Goal: Find specific fact: Find contact information

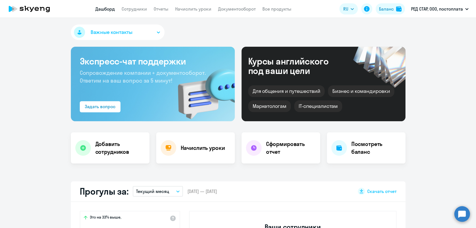
click at [381, 9] on div "Баланс" at bounding box center [386, 9] width 15 height 7
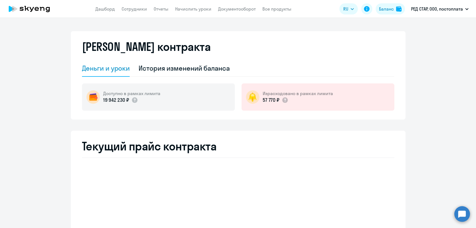
select select "english_adult_not_native_speaker"
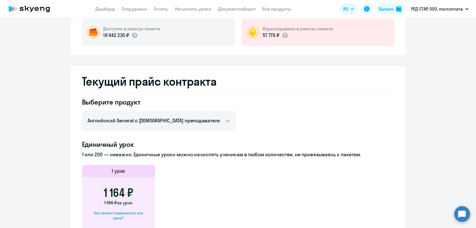
scroll to position [62, 0]
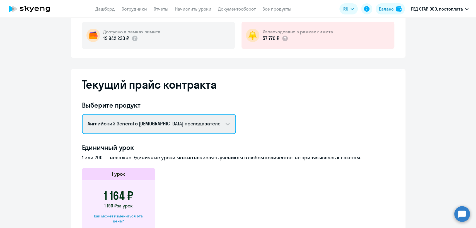
click at [143, 131] on select "Английский General с русскоговорящим преподавателем Английский General с англог…" at bounding box center [159, 124] width 154 height 20
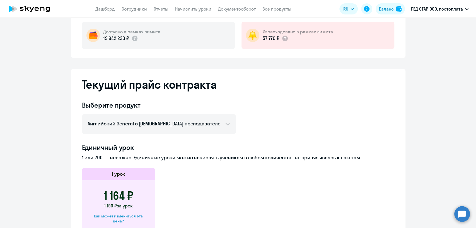
drag, startPoint x: 292, startPoint y: 179, endPoint x: 273, endPoint y: 182, distance: 19.2
click at [292, 179] on app-price-card "1 урок 1 164 ₽ 1 190 ₽ за урок Как может измениться эта цена?" at bounding box center [238, 200] width 312 height 65
click at [122, 216] on div "Как может измениться эта цена?" at bounding box center [118, 219] width 55 height 10
select select "english_adult_not_native_speaker"
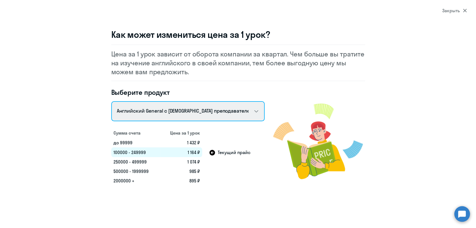
click at [189, 113] on select "Talks 15 минутные разговоры на английском Английский General с русскоговорящим …" at bounding box center [187, 111] width 153 height 20
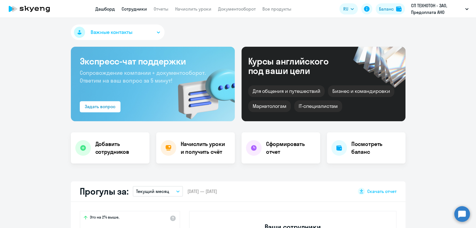
click at [135, 6] on link "Сотрудники" at bounding box center [133, 9] width 25 height 6
select select "30"
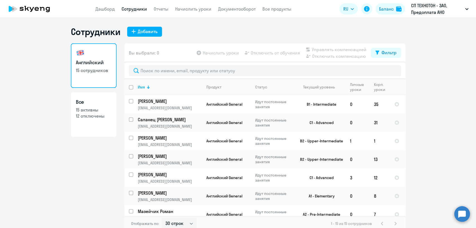
click at [180, 64] on div at bounding box center [264, 70] width 281 height 17
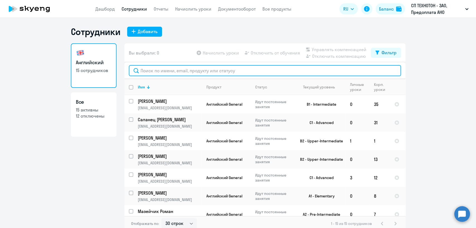
click at [180, 72] on input "text" at bounding box center [265, 70] width 272 height 11
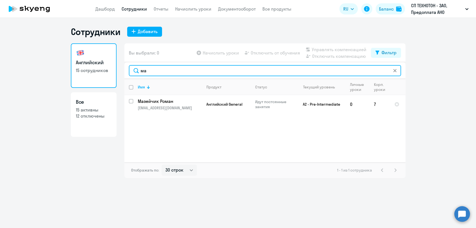
type input "м"
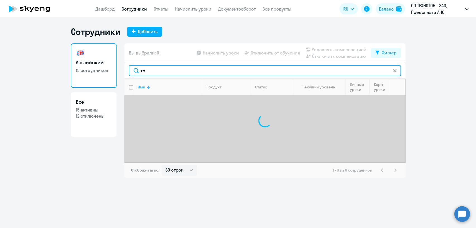
type input "т"
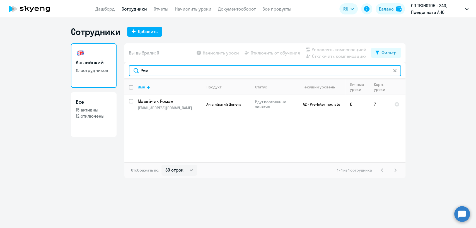
type input "Ром"
click at [185, 71] on input "Ром" at bounding box center [265, 70] width 272 height 11
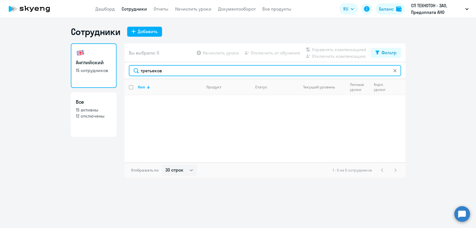
type input "третьеков"
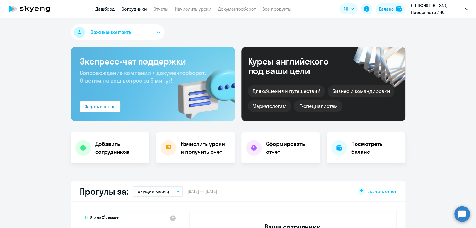
click at [139, 7] on link "Сотрудники" at bounding box center [133, 9] width 25 height 6
select select "30"
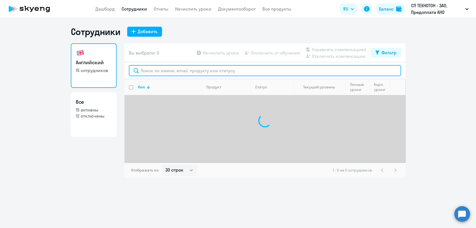
click at [157, 69] on input "text" at bounding box center [265, 70] width 272 height 11
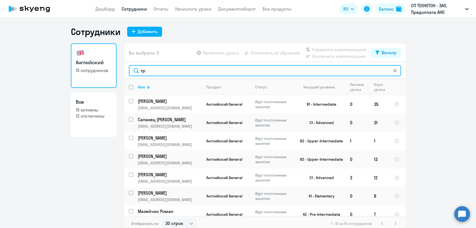
type input "тре"
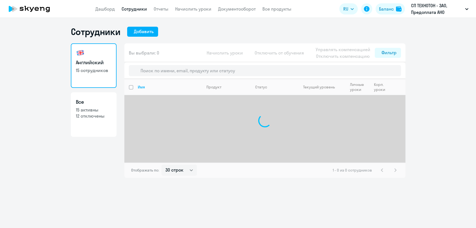
select select "30"
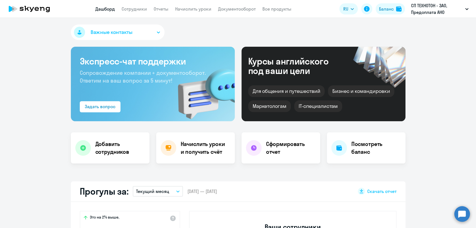
click at [138, 3] on app-header "Дашборд Сотрудники Отчеты Начислить уроки Документооборот Все продукты Дашборд …" at bounding box center [238, 9] width 476 height 18
click at [142, 10] on link "Сотрудники" at bounding box center [133, 9] width 25 height 6
select select "30"
click at [137, 11] on link "Сотрудники" at bounding box center [133, 9] width 25 height 6
select select "30"
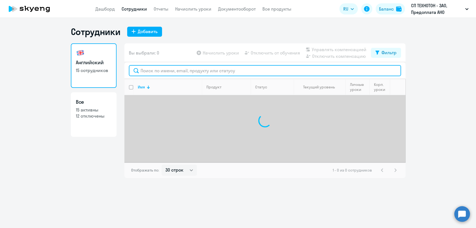
click at [160, 70] on input "text" at bounding box center [265, 70] width 272 height 11
paste input "Tretyakov."
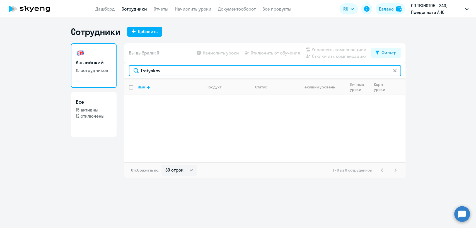
type input "Tretyakov"
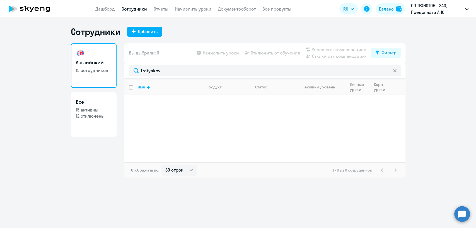
click at [33, 11] on icon at bounding box center [29, 9] width 49 height 14
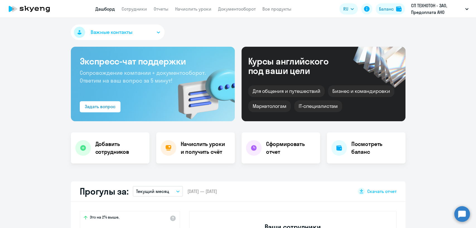
click at [138, 6] on app-menu-item-link "Сотрудники" at bounding box center [133, 9] width 25 height 7
click at [141, 10] on link "Сотрудники" at bounding box center [133, 9] width 25 height 6
select select "30"
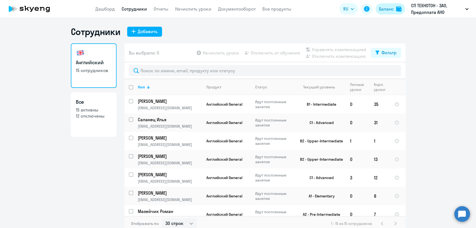
click at [385, 4] on button "Баланс" at bounding box center [389, 8] width 29 height 11
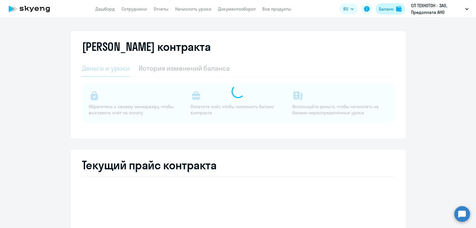
select select "english_adult_not_native_speaker"
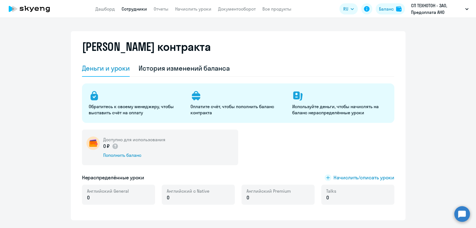
click at [131, 11] on link "Сотрудники" at bounding box center [133, 9] width 25 height 6
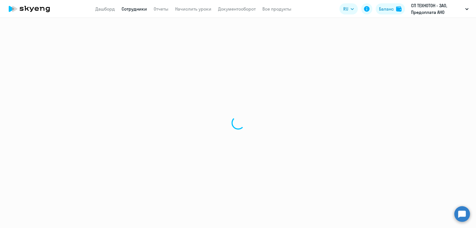
select select "30"
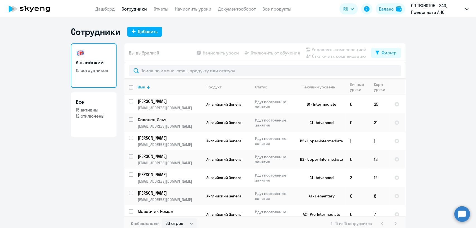
click at [96, 127] on link "Все 15 активны 12 отключены" at bounding box center [94, 114] width 46 height 45
select select "30"
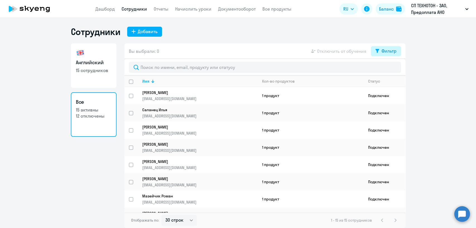
click at [387, 52] on div "Фильтр" at bounding box center [388, 51] width 15 height 7
click at [392, 68] on span at bounding box center [390, 70] width 9 height 6
click at [386, 69] on input "checkbox" at bounding box center [386, 69] width 0 height 0
checkbox input "true"
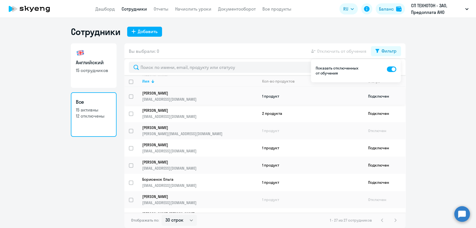
scroll to position [337, 0]
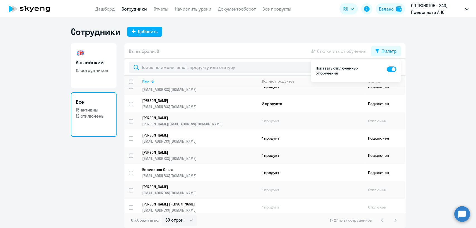
click at [201, 208] on p "[EMAIL_ADDRESS][DOMAIN_NAME]" at bounding box center [199, 210] width 115 height 5
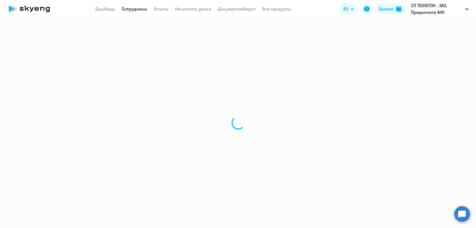
select select "english"
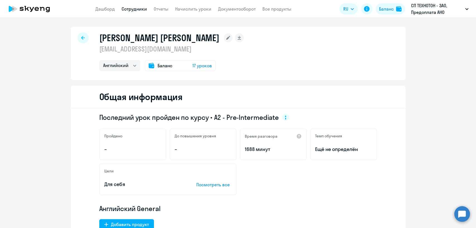
click at [153, 51] on p "[EMAIL_ADDRESS][DOMAIN_NAME]" at bounding box center [171, 49] width 145 height 9
copy p "[EMAIL_ADDRESS][DOMAIN_NAME]"
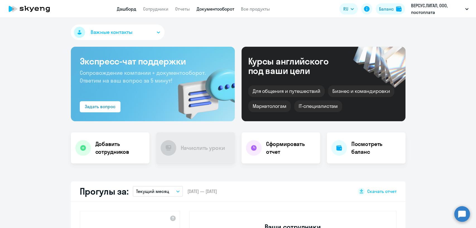
select select "30"
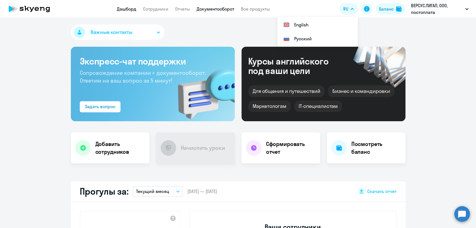
click at [220, 12] on link "Документооборот" at bounding box center [215, 9] width 38 height 6
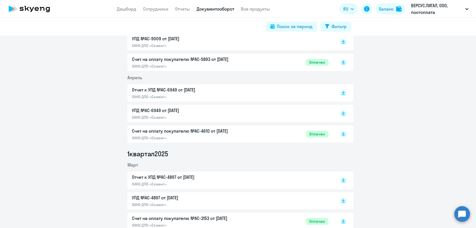
scroll to position [279, 0]
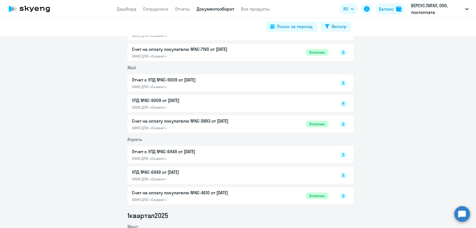
click at [278, 121] on div "Счет на оплату покупателю №AC-5893 от 02.05.2025 ОАНО ДПО «Скаенг» Оплачен" at bounding box center [230, 124] width 196 height 13
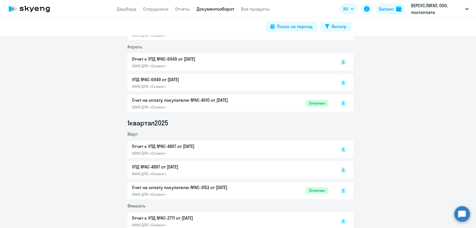
scroll to position [433, 0]
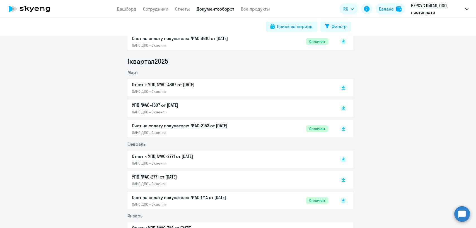
click at [254, 126] on div "Счет на оплату покупателю №AC-3153 от 03.03.2025 ОАНО ДПО «Скаенг» Оплачен" at bounding box center [230, 129] width 196 height 13
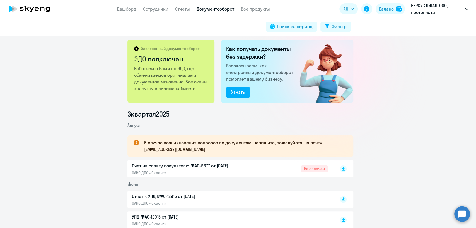
scroll to position [0, 0]
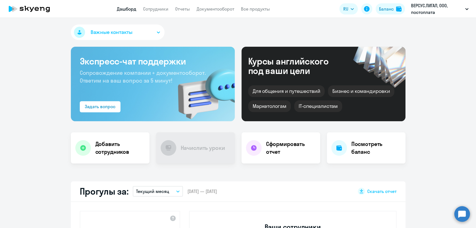
select select "30"
click at [386, 11] on div "Баланс" at bounding box center [386, 9] width 15 height 7
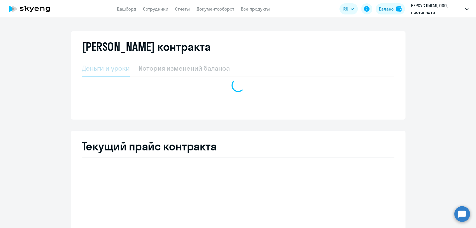
select select "english_adult_not_native_speaker"
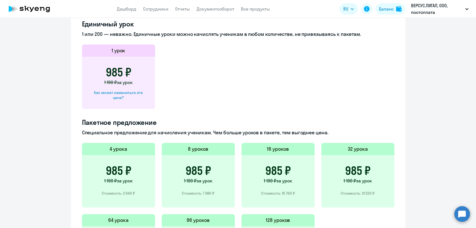
scroll to position [124, 0]
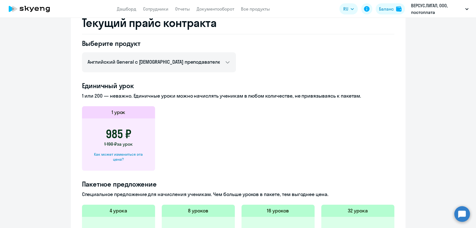
click at [125, 155] on div "Как может измениться эта цена?" at bounding box center [118, 157] width 55 height 10
select select "english_adult_not_native_speaker"
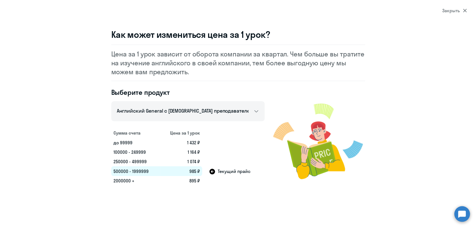
click at [469, 14] on section "Закрыть Как может измениться цена за 1 урок? Цена за 1 урок зависит от оборота …" at bounding box center [238, 114] width 476 height 228
click at [461, 10] on div "Закрыть" at bounding box center [454, 10] width 25 height 7
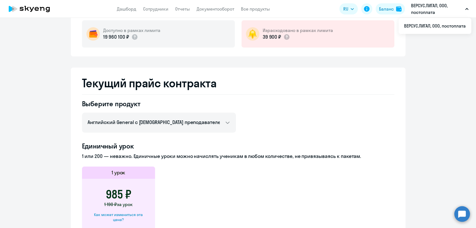
scroll to position [31, 0]
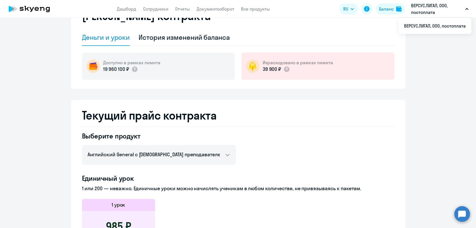
click at [154, 13] on app-header "Дашборд Сотрудники Отчеты Документооборот Все продукты Дашборд Сотрудники Отчет…" at bounding box center [238, 9] width 476 height 18
click at [154, 9] on link "Сотрудники" at bounding box center [155, 9] width 25 height 6
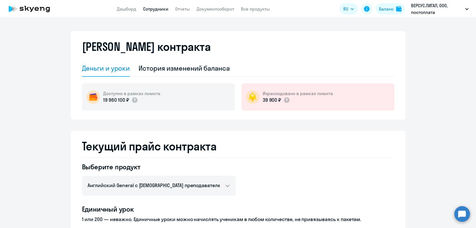
select select "30"
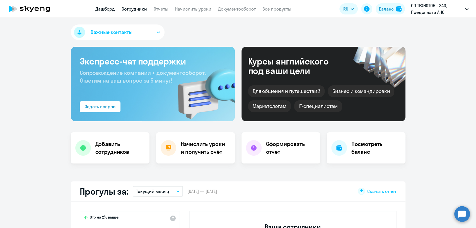
click at [133, 10] on link "Сотрудники" at bounding box center [133, 9] width 25 height 6
select select "30"
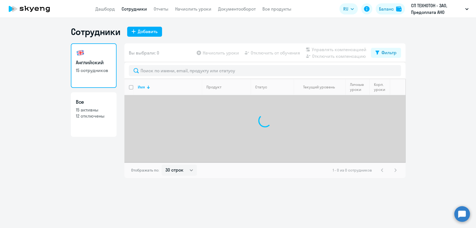
click at [94, 113] on p "15 активны" at bounding box center [94, 110] width 36 height 6
select select "30"
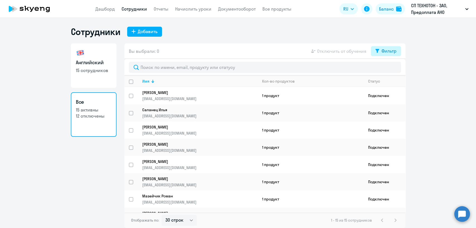
click at [382, 51] on div "Фильтр" at bounding box center [388, 51] width 15 height 7
click at [391, 71] on span at bounding box center [390, 70] width 9 height 6
click at [386, 69] on input "checkbox" at bounding box center [386, 69] width 0 height 0
checkbox input "true"
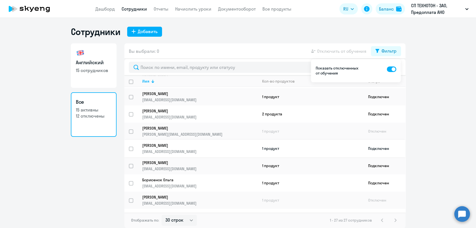
scroll to position [337, 0]
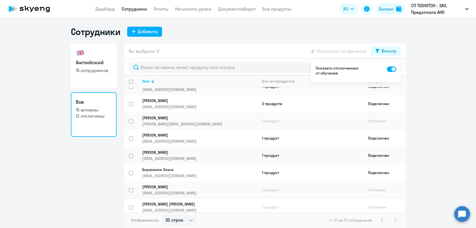
click at [188, 202] on p "Tretyakov Sergey A" at bounding box center [196, 204] width 108 height 5
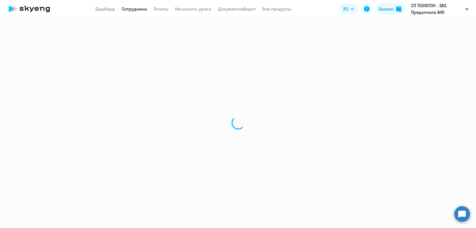
select select "english"
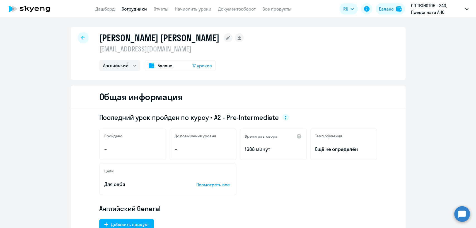
click at [155, 47] on p "tretyakov.s@technoton.by" at bounding box center [171, 49] width 145 height 9
copy p "tretyakov.s@technoton.by"
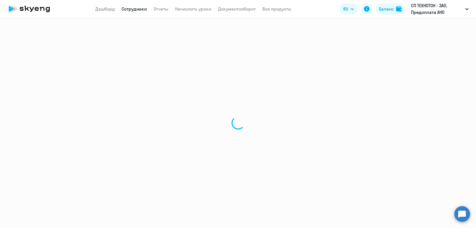
select select "30"
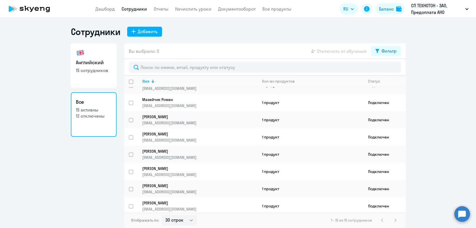
scroll to position [131, 0]
click at [389, 49] on div "Фильтр" at bounding box center [388, 51] width 15 height 7
click at [397, 70] on div "Показать отключенных от обучения" at bounding box center [356, 70] width 90 height 23
click at [392, 69] on span at bounding box center [390, 70] width 9 height 6
click at [386, 69] on input "checkbox" at bounding box center [386, 69] width 0 height 0
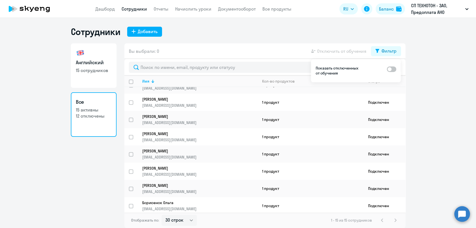
checkbox input "true"
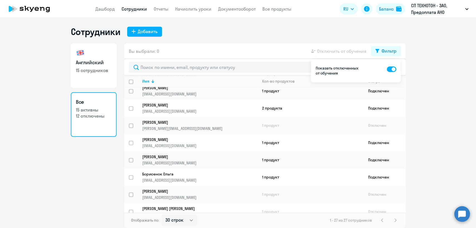
scroll to position [337, 0]
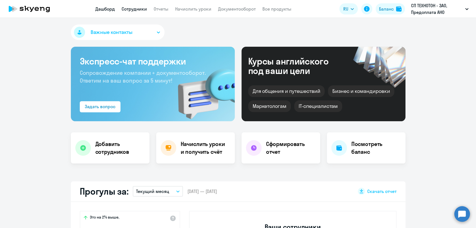
click at [132, 10] on link "Сотрудники" at bounding box center [133, 9] width 25 height 6
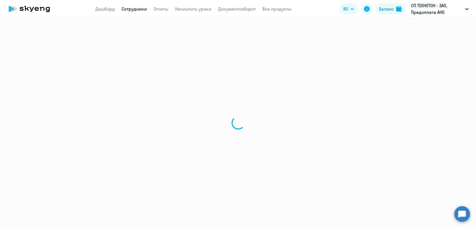
select select "30"
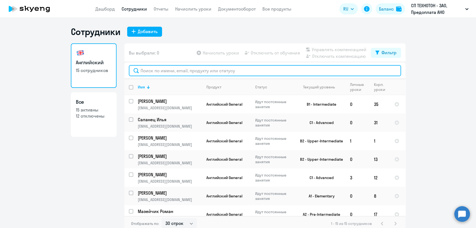
click at [307, 67] on input "text" at bounding box center [265, 70] width 272 height 11
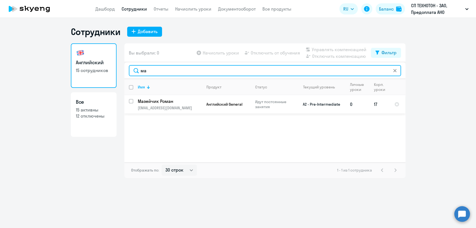
type input "ма"
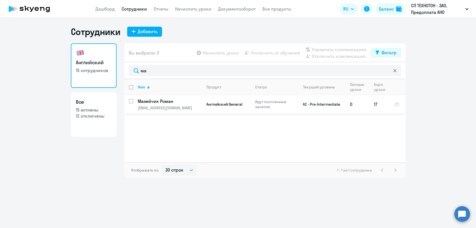
click at [183, 106] on p "maroni2004@mail.ru" at bounding box center [170, 108] width 64 height 5
select select "english"
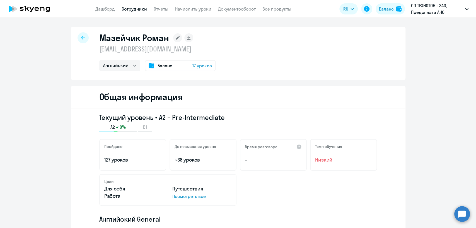
click at [153, 51] on p "maroni2004@mail.ru" at bounding box center [157, 49] width 116 height 9
copy p "maroni2004@mail.ru"
click at [116, 12] on nav "Дашборд Сотрудники Отчеты Начислить уроки Документооборот Все продукты" at bounding box center [193, 9] width 196 height 7
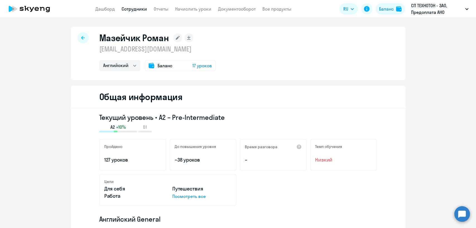
click at [133, 13] on app-header "Дашборд Сотрудники Отчеты Начислить уроки Документооборот Все продукты Дашборд …" at bounding box center [238, 9] width 476 height 18
click at [135, 10] on link "Сотрудники" at bounding box center [133, 9] width 25 height 6
select select "30"
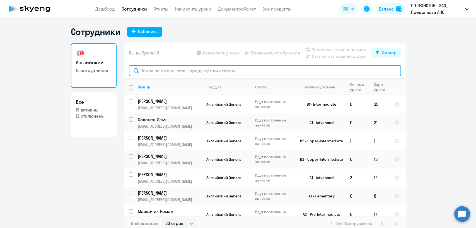
click at [160, 76] on input "text" at bounding box center [265, 70] width 272 height 11
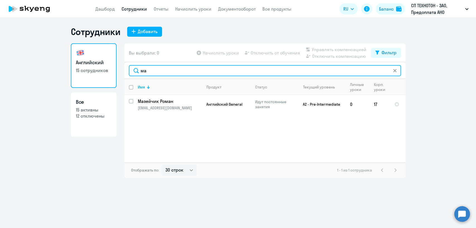
type input "ма"
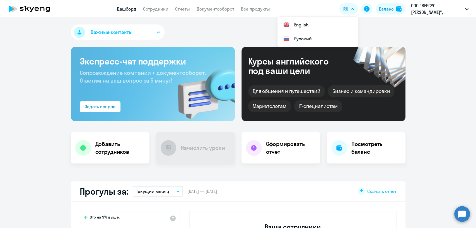
select select "30"
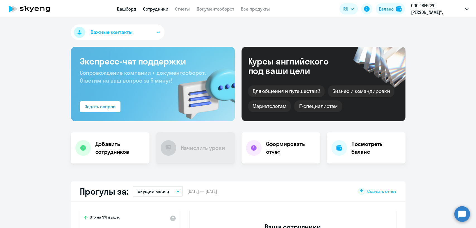
click at [153, 9] on link "Сотрудники" at bounding box center [155, 9] width 25 height 6
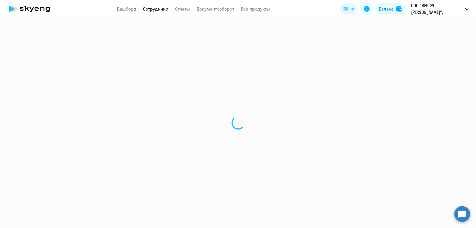
select select "30"
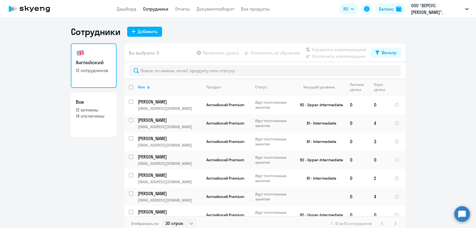
scroll to position [68, 0]
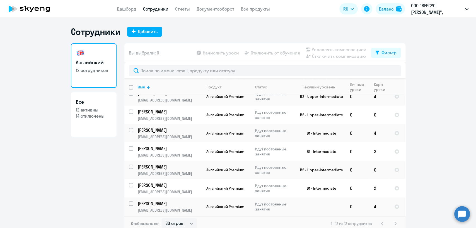
click at [26, 5] on icon at bounding box center [29, 9] width 49 height 14
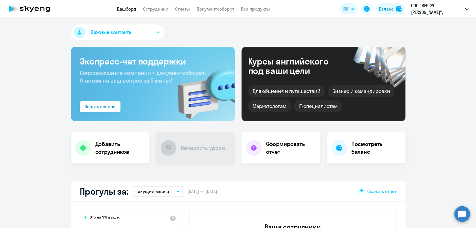
select select "30"
